Goal: Information Seeking & Learning: Learn about a topic

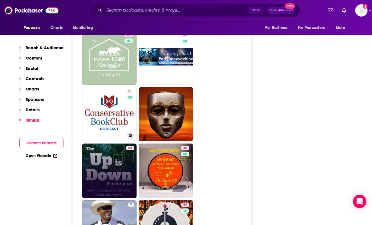
scroll to position [984, 0]
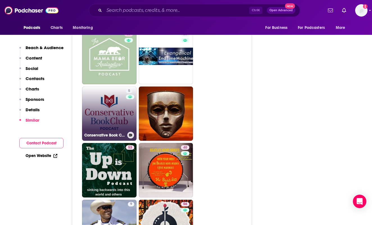
click at [116, 96] on link "5 Conservative Book Club Podcast: Your Home for Great Conservative Books and Mo…" at bounding box center [109, 114] width 55 height 55
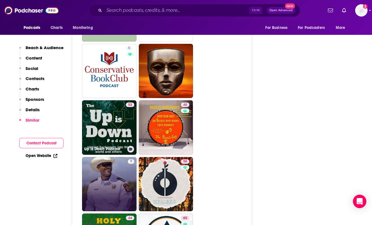
scroll to position [1068, 0]
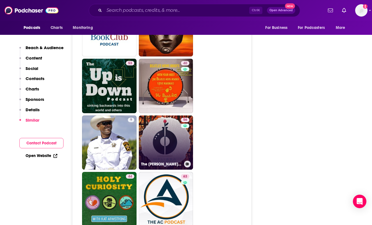
click at [176, 116] on link "56 The Melissa Dougherty Podcast" at bounding box center [166, 143] width 55 height 55
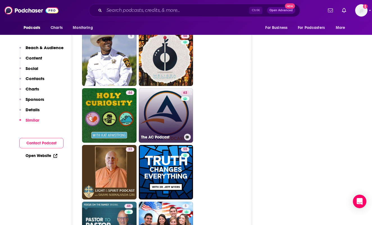
scroll to position [1153, 0]
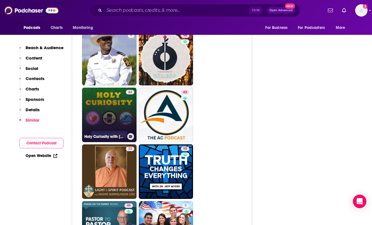
click at [121, 94] on link "44 Holy Curiosity with Kat Armstrong" at bounding box center [109, 115] width 55 height 55
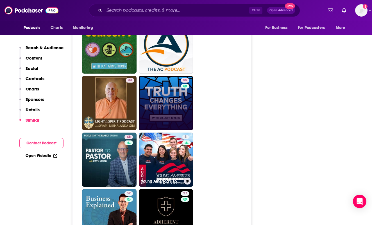
scroll to position [1237, 0]
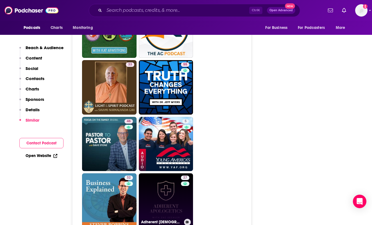
click at [166, 173] on link "27 Adherent Apologetics" at bounding box center [166, 200] width 55 height 55
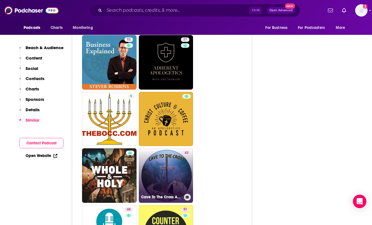
scroll to position [1378, 0]
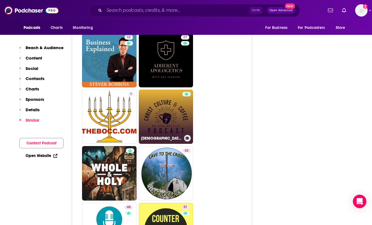
click at [165, 103] on link "Christ, Culture, & Coffee" at bounding box center [166, 117] width 55 height 55
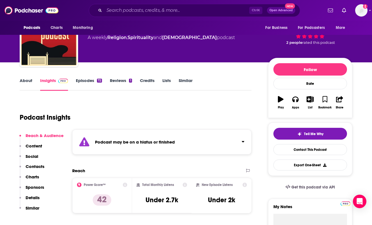
scroll to position [0, 0]
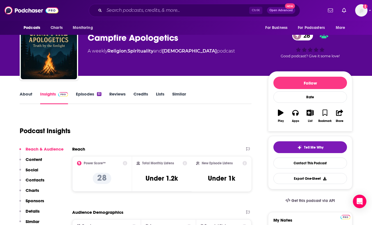
scroll to position [56, 0]
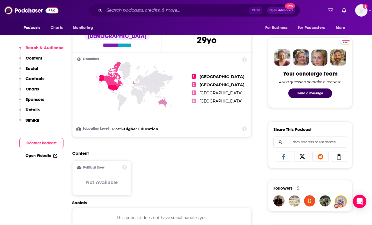
scroll to position [253, 0]
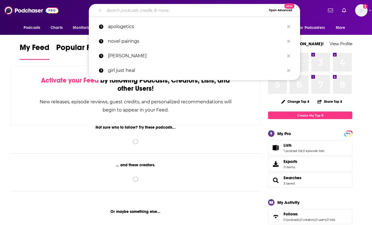
click at [220, 9] on input "Search podcasts, credits, & more..." at bounding box center [185, 10] width 162 height 9
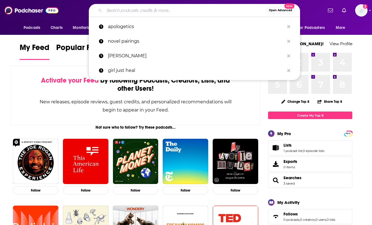
click at [139, 26] on p "apologetics" at bounding box center [196, 26] width 177 height 15
type input "apologetics"
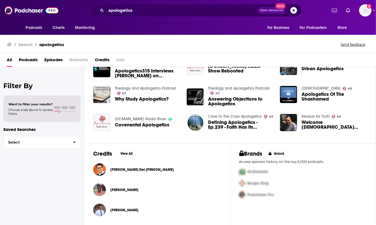
scroll to position [49, 0]
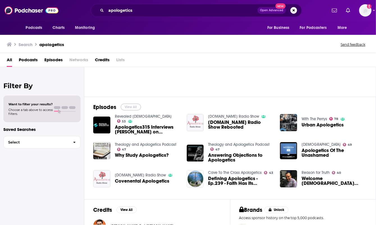
click at [133, 105] on button "View All" at bounding box center [131, 107] width 20 height 7
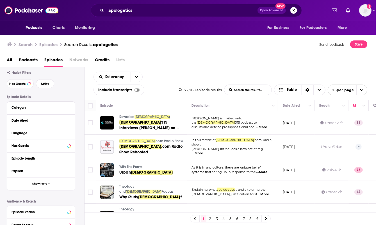
scroll to position [28, 0]
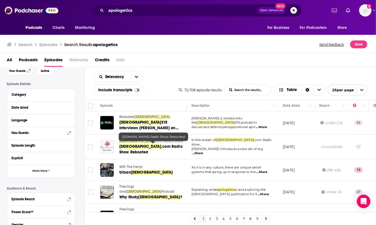
click at [243, 55] on div "All Podcasts Episodes Networks Credits Lists" at bounding box center [189, 61] width 365 height 12
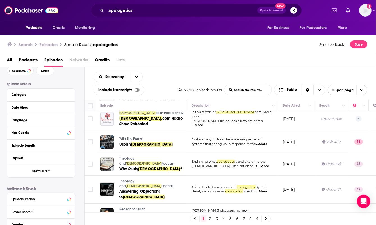
click at [243, 70] on div "Relevancy List Search Input Search the results... Include transcripts Table 72,…" at bounding box center [231, 83] width 292 height 33
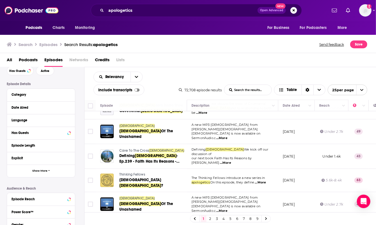
scroll to position [169, 0]
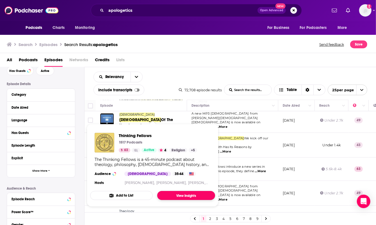
click at [184, 194] on link "View Insights" at bounding box center [186, 195] width 58 height 9
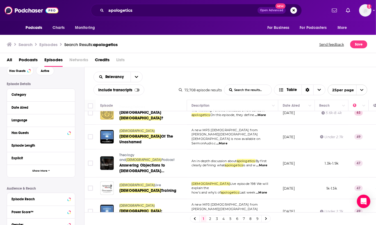
scroll to position [253, 0]
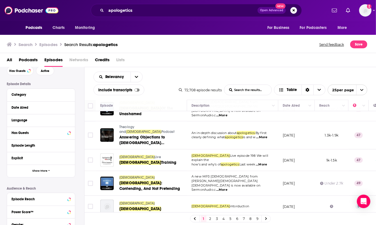
click at [228, 51] on div "Search Episodes Search Results: apologetics Send feedback Save" at bounding box center [188, 43] width 377 height 19
click at [240, 63] on div "All Podcasts Episodes Networks Credits Lists" at bounding box center [189, 61] width 365 height 12
